Goal: Information Seeking & Learning: Learn about a topic

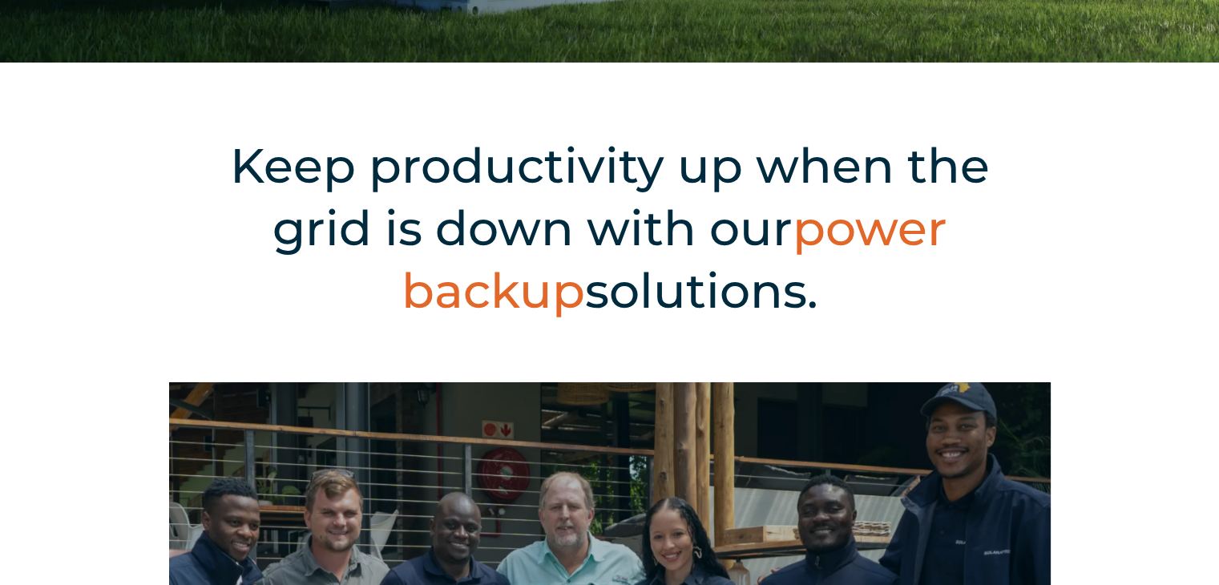
scroll to position [418, 0]
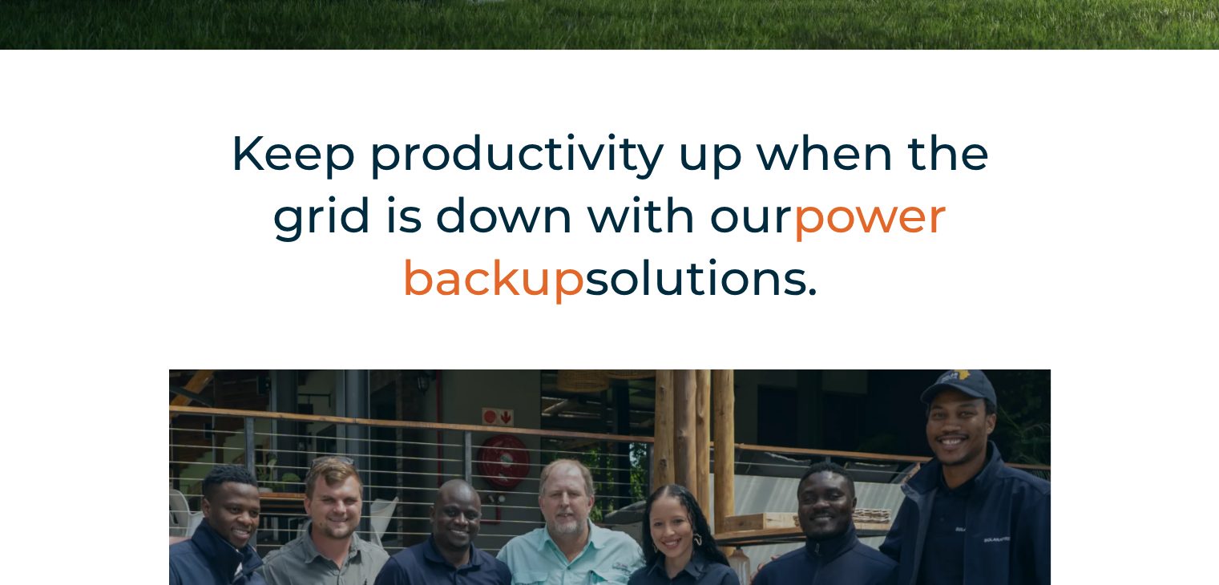
click at [721, 215] on h2 "Keep productivity up when the grid is down with our power backup solutions." at bounding box center [610, 216] width 798 height 188
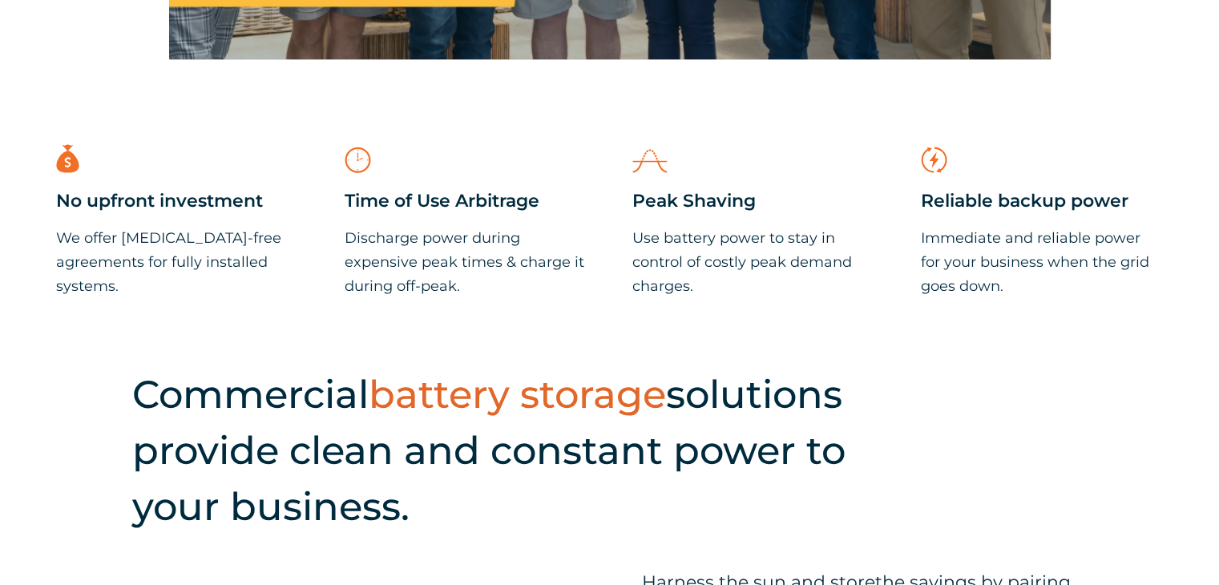
scroll to position [1228, 0]
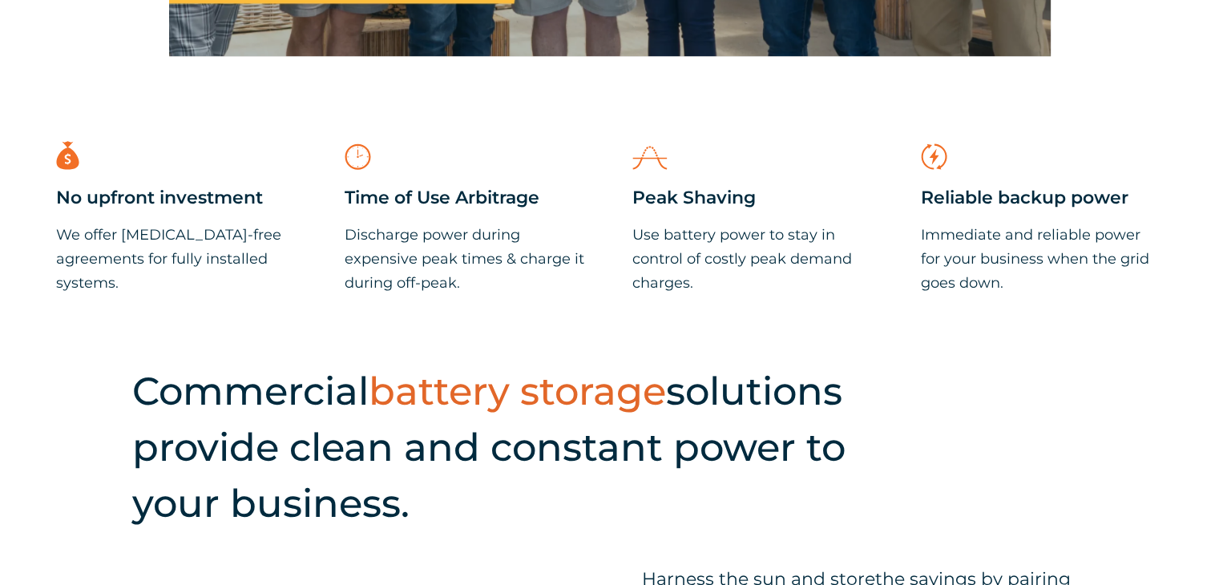
click at [693, 216] on div "Peak Shaving Use battery power to stay in control of costly peak demand charges." at bounding box center [753, 241] width 242 height 108
click at [434, 229] on p "Discharge power during expensive peak times & charge it during off-peak." at bounding box center [466, 259] width 242 height 72
click at [170, 240] on p "We offer capex-free agreements for fully installed systems." at bounding box center [177, 259] width 242 height 72
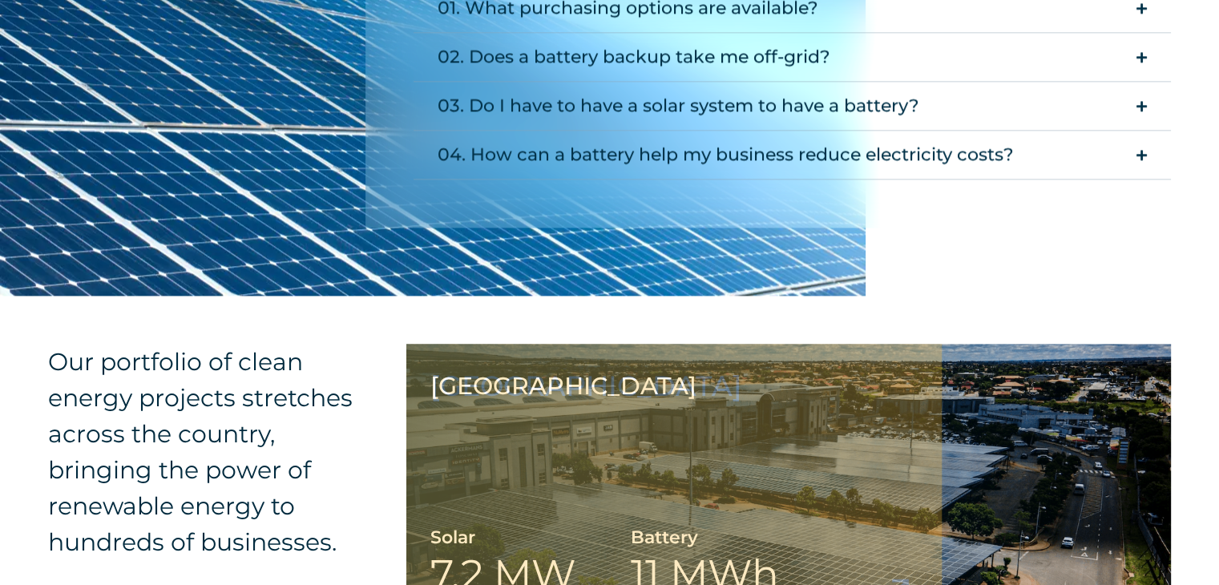
scroll to position [2109, 0]
